Goal: Task Accomplishment & Management: Manage account settings

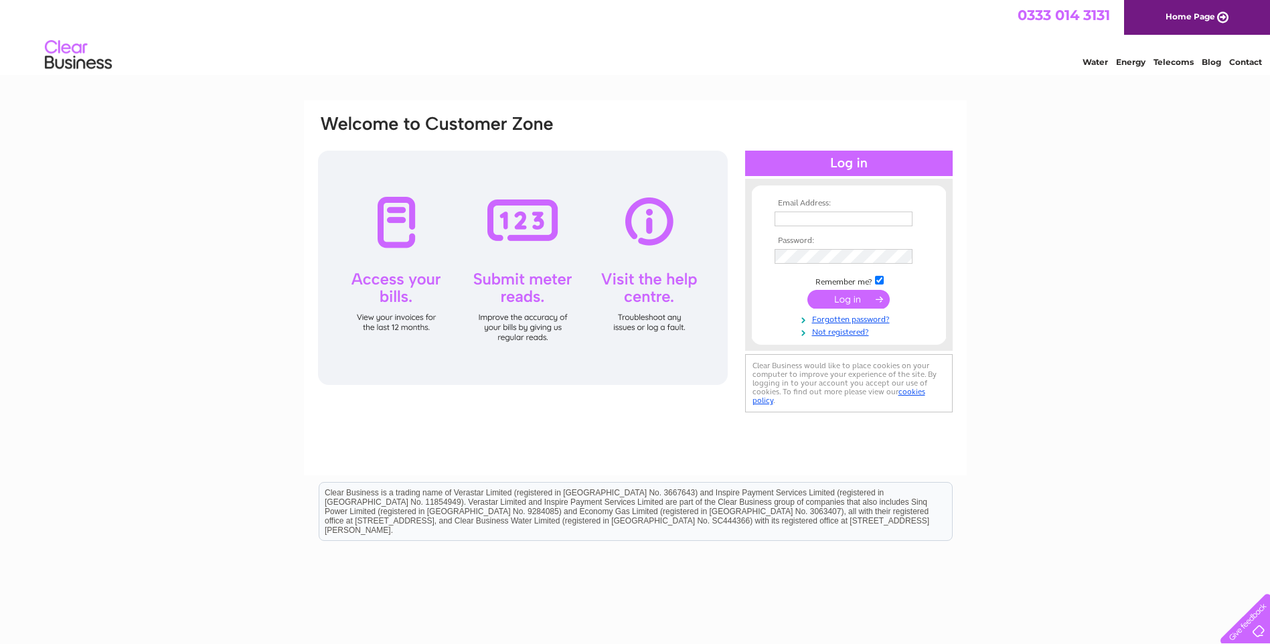
click at [803, 216] on input "text" at bounding box center [844, 219] width 138 height 15
type input "nadine@euroroute.co.uk"
click at [828, 319] on link "Forgotten password?" at bounding box center [851, 319] width 152 height 13
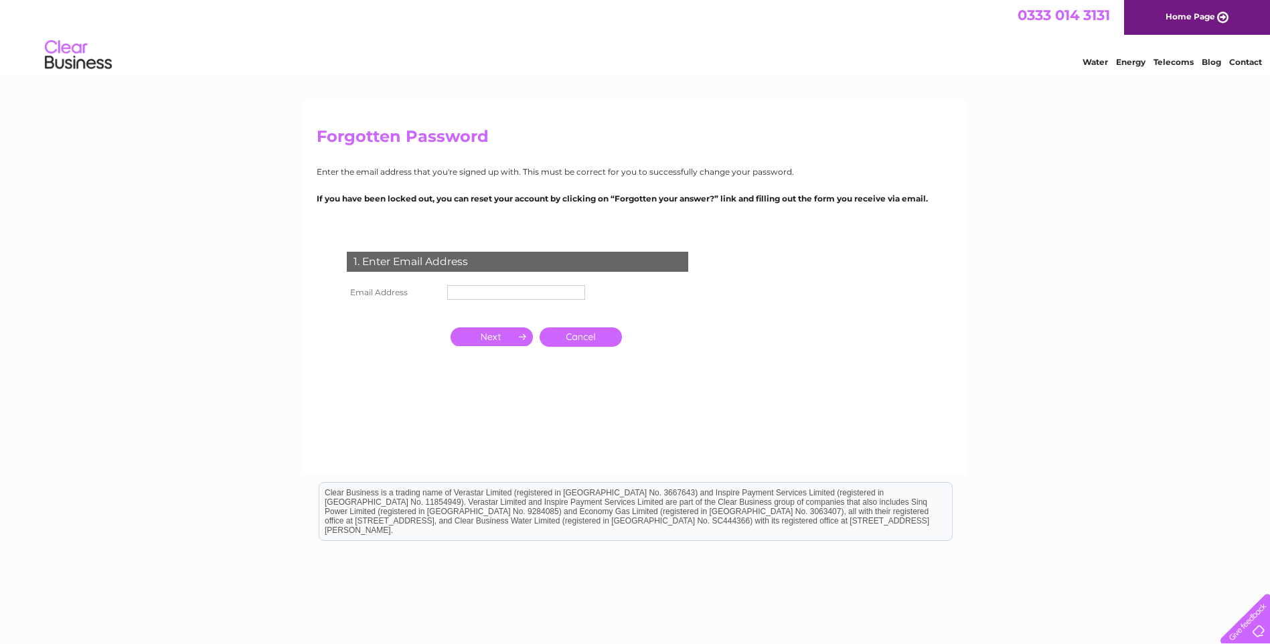
click at [562, 289] on input "text" at bounding box center [516, 292] width 138 height 15
type input "[PERSON_NAME][EMAIL_ADDRESS][DOMAIN_NAME]"
click at [513, 343] on input "button" at bounding box center [492, 336] width 82 height 19
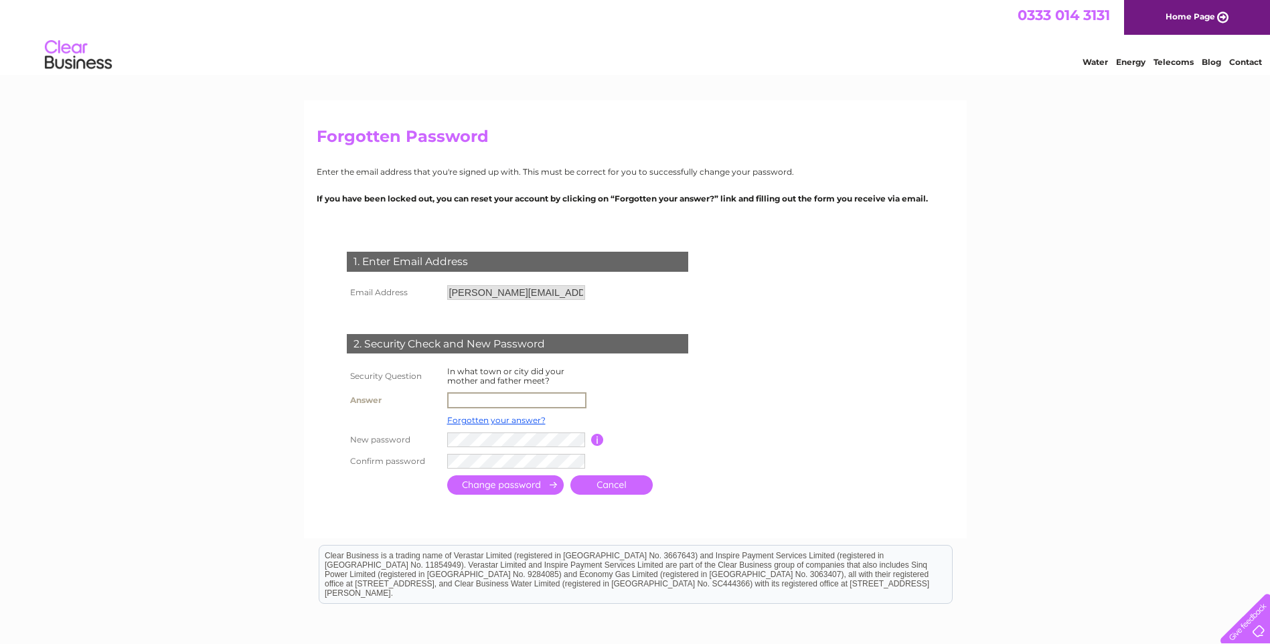
click at [493, 392] on input "text" at bounding box center [516, 400] width 139 height 16
type input "nice"
click at [550, 485] on input "submit" at bounding box center [505, 484] width 116 height 19
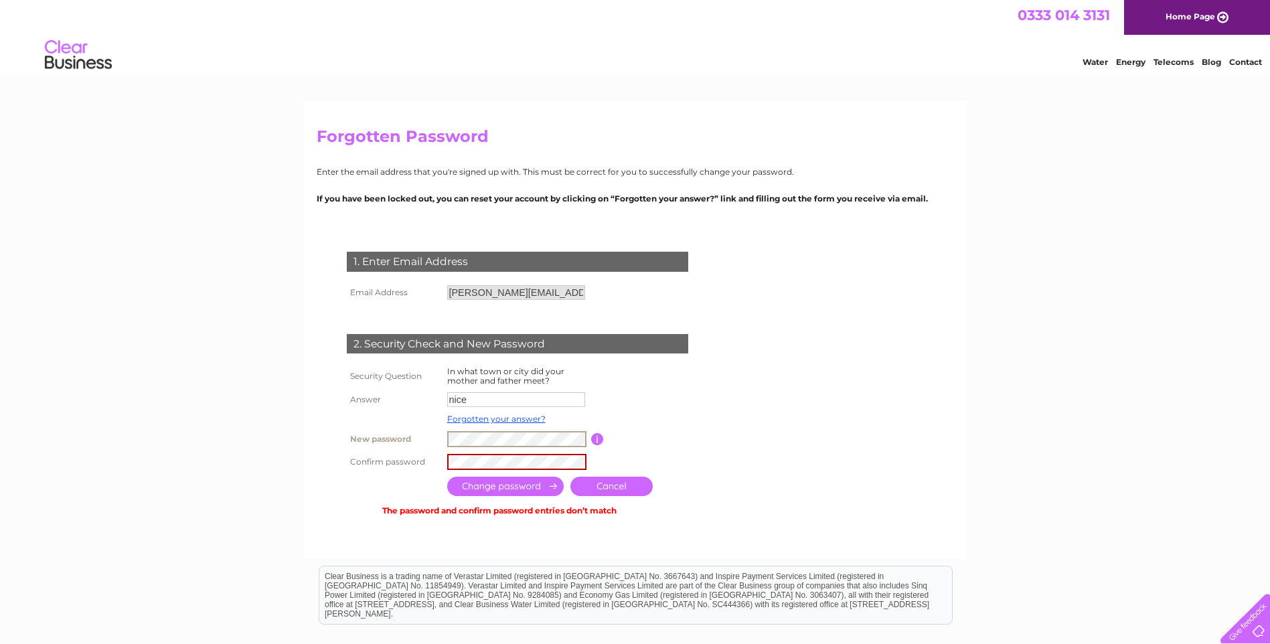
click at [445, 440] on td at bounding box center [517, 439] width 147 height 23
click at [542, 487] on input "submit" at bounding box center [505, 486] width 116 height 19
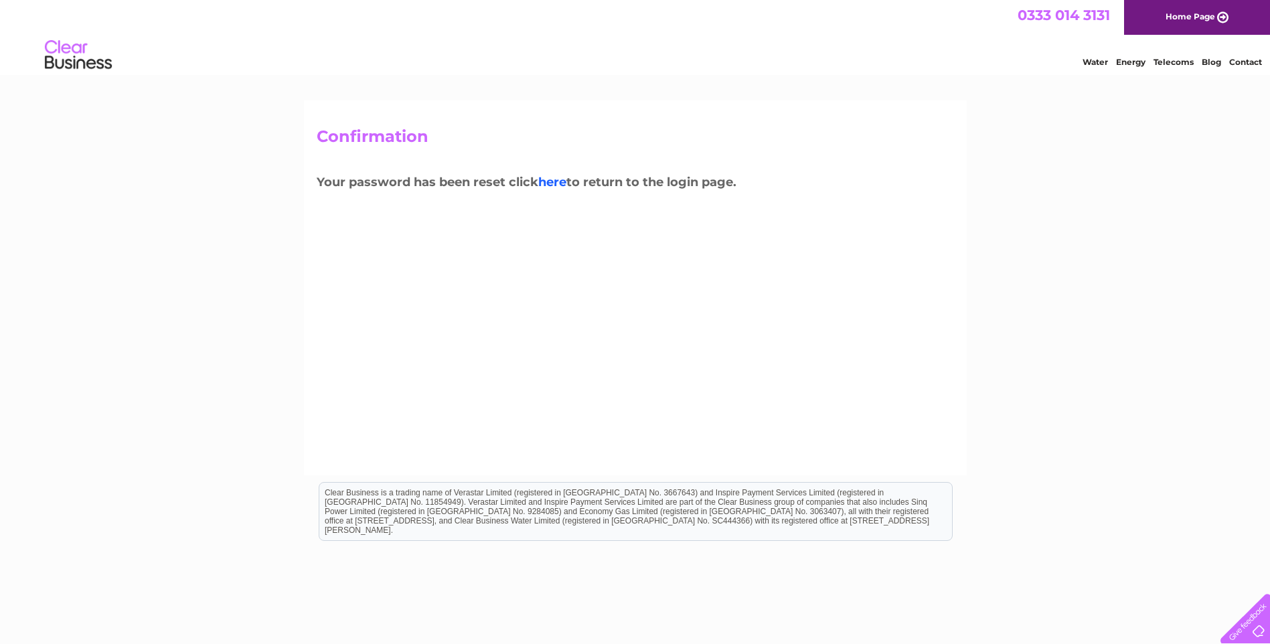
click at [560, 182] on link "here" at bounding box center [552, 182] width 28 height 15
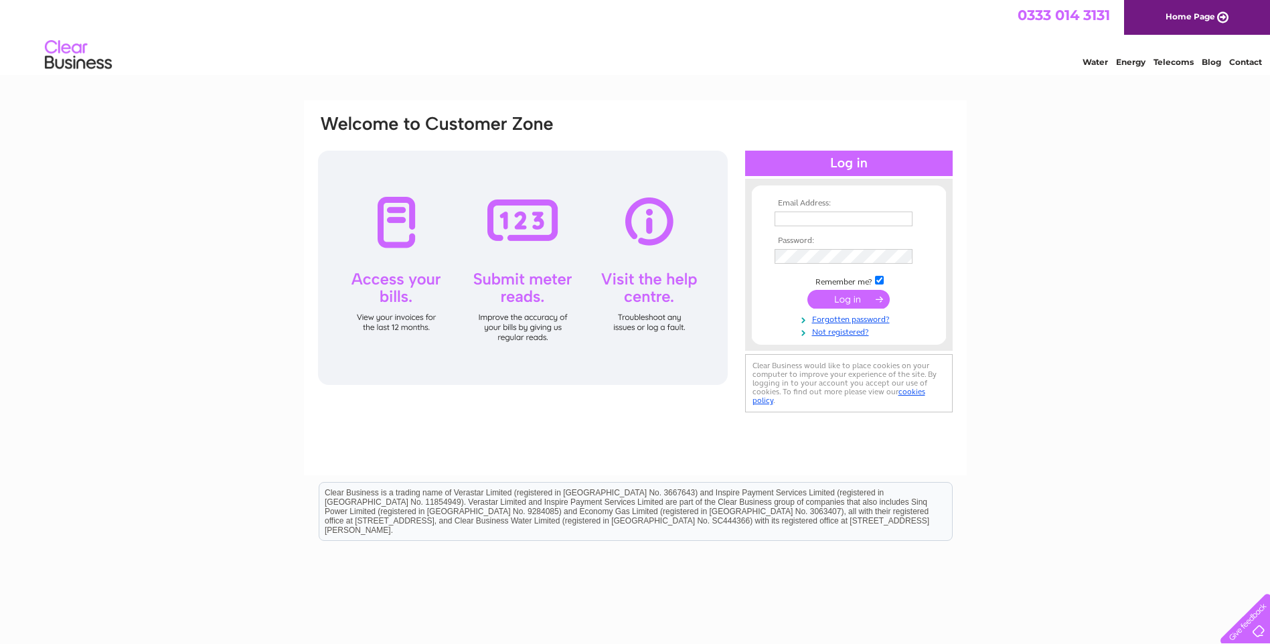
click at [386, 277] on div at bounding box center [523, 268] width 410 height 234
click at [792, 215] on input "text" at bounding box center [844, 220] width 139 height 16
type input "[PERSON_NAME][EMAIL_ADDRESS][DOMAIN_NAME]"
click at [875, 303] on input "submit" at bounding box center [848, 300] width 82 height 19
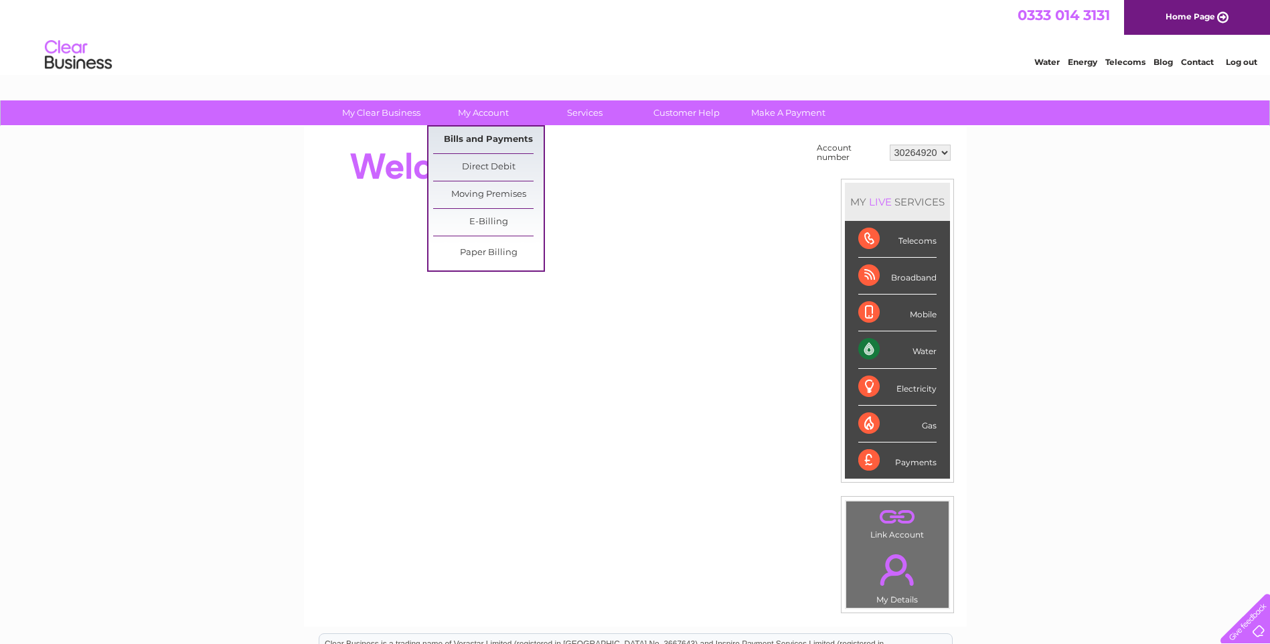
click at [504, 136] on link "Bills and Payments" at bounding box center [488, 140] width 110 height 27
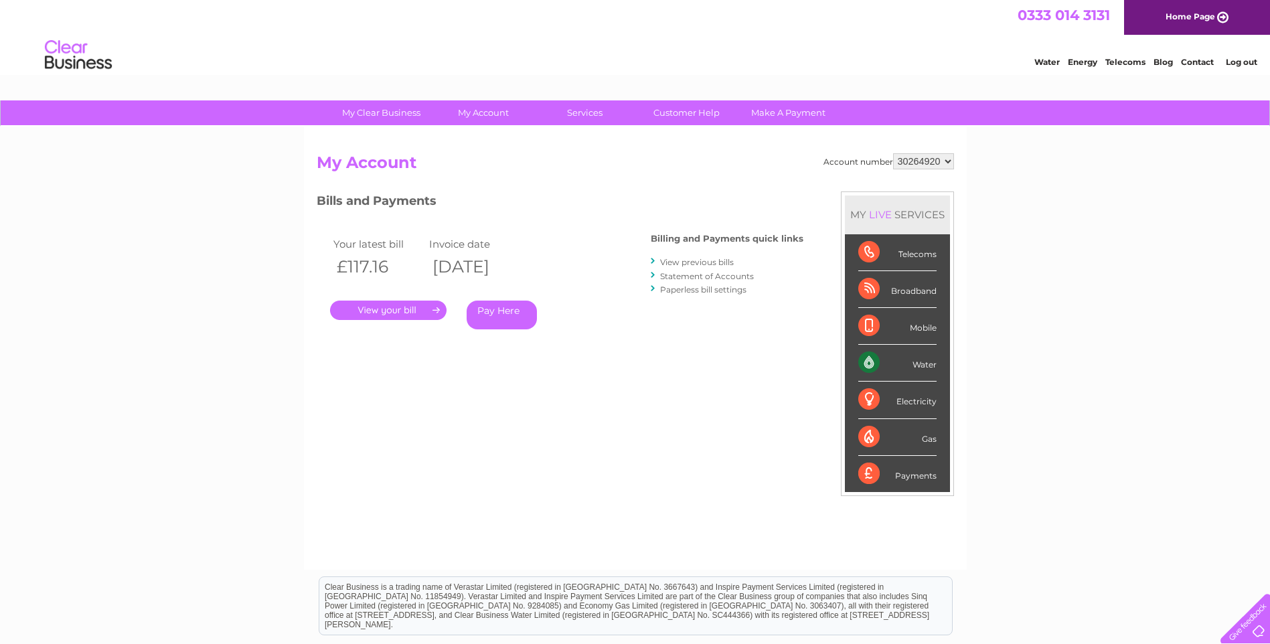
click at [416, 318] on link "." at bounding box center [388, 310] width 116 height 19
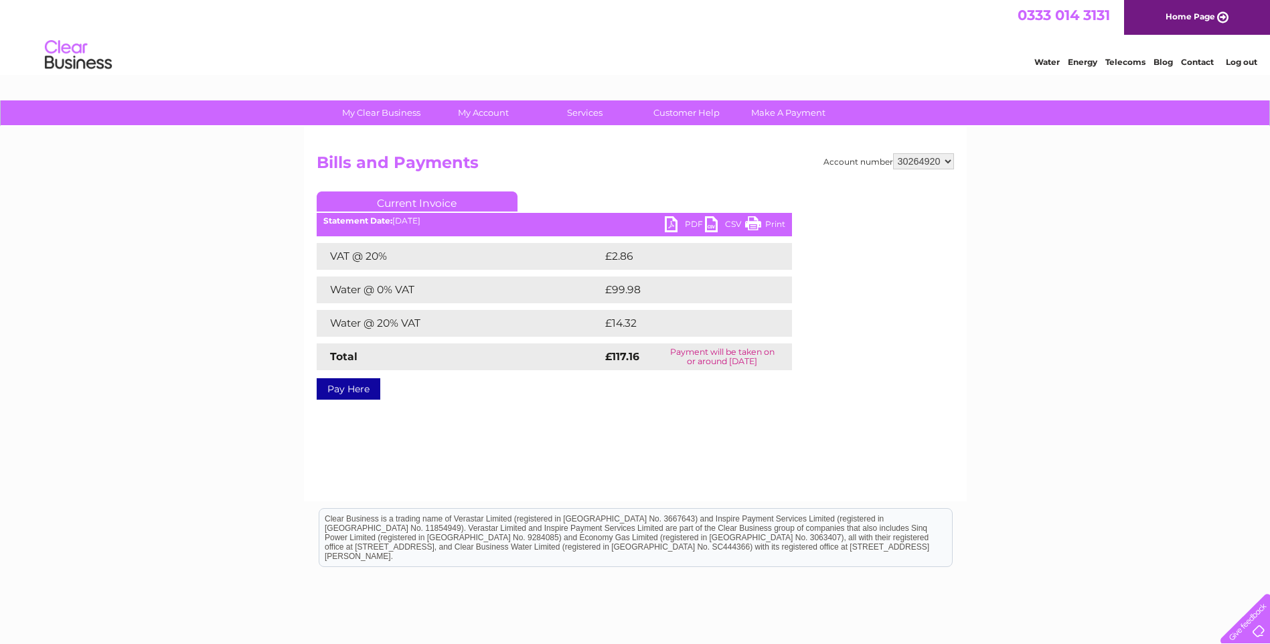
click at [688, 222] on link "PDF" at bounding box center [685, 225] width 40 height 19
